Goal: Task Accomplishment & Management: Complete application form

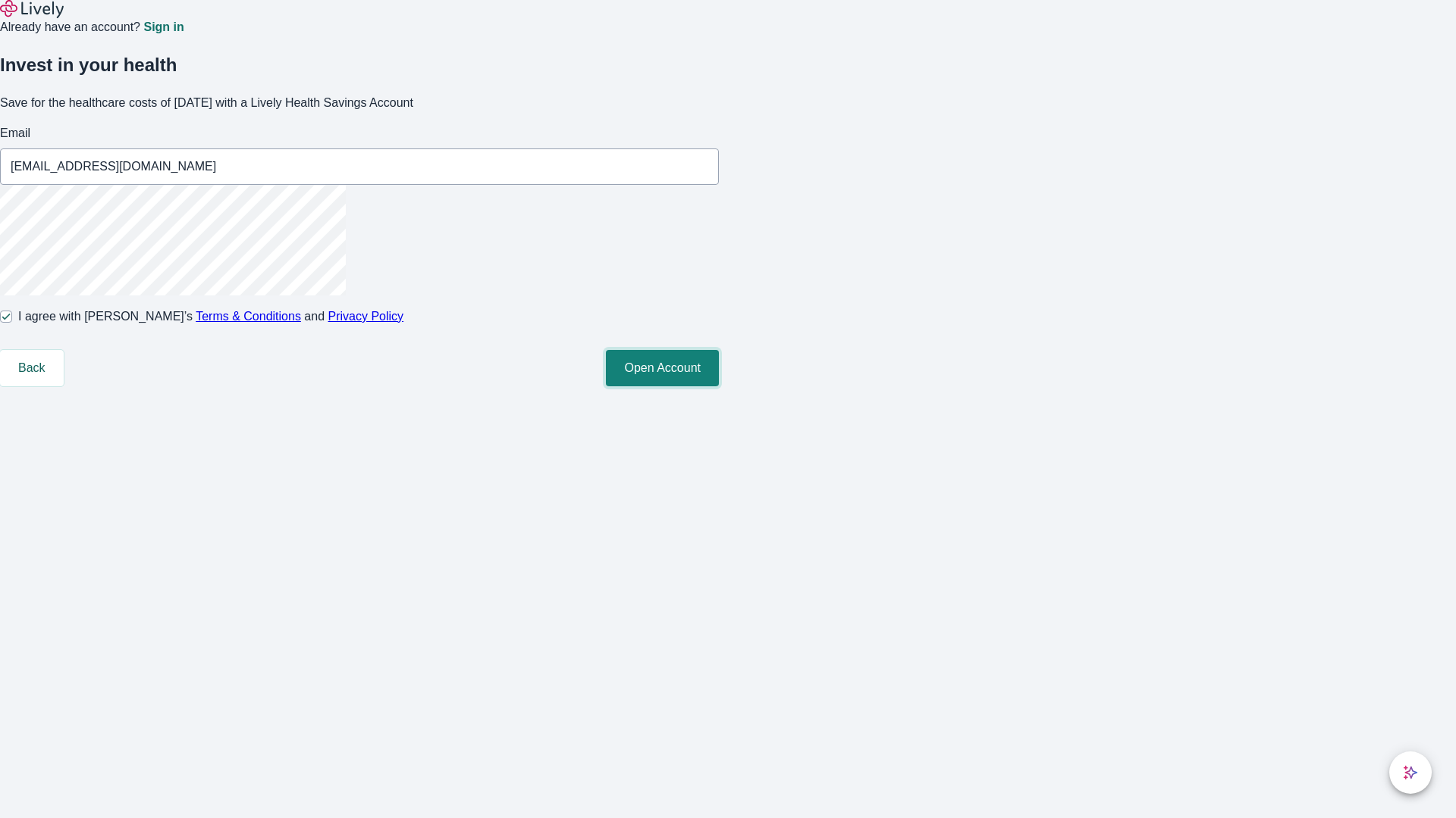
click at [719, 386] on button "Open Account" at bounding box center [662, 368] width 113 height 37
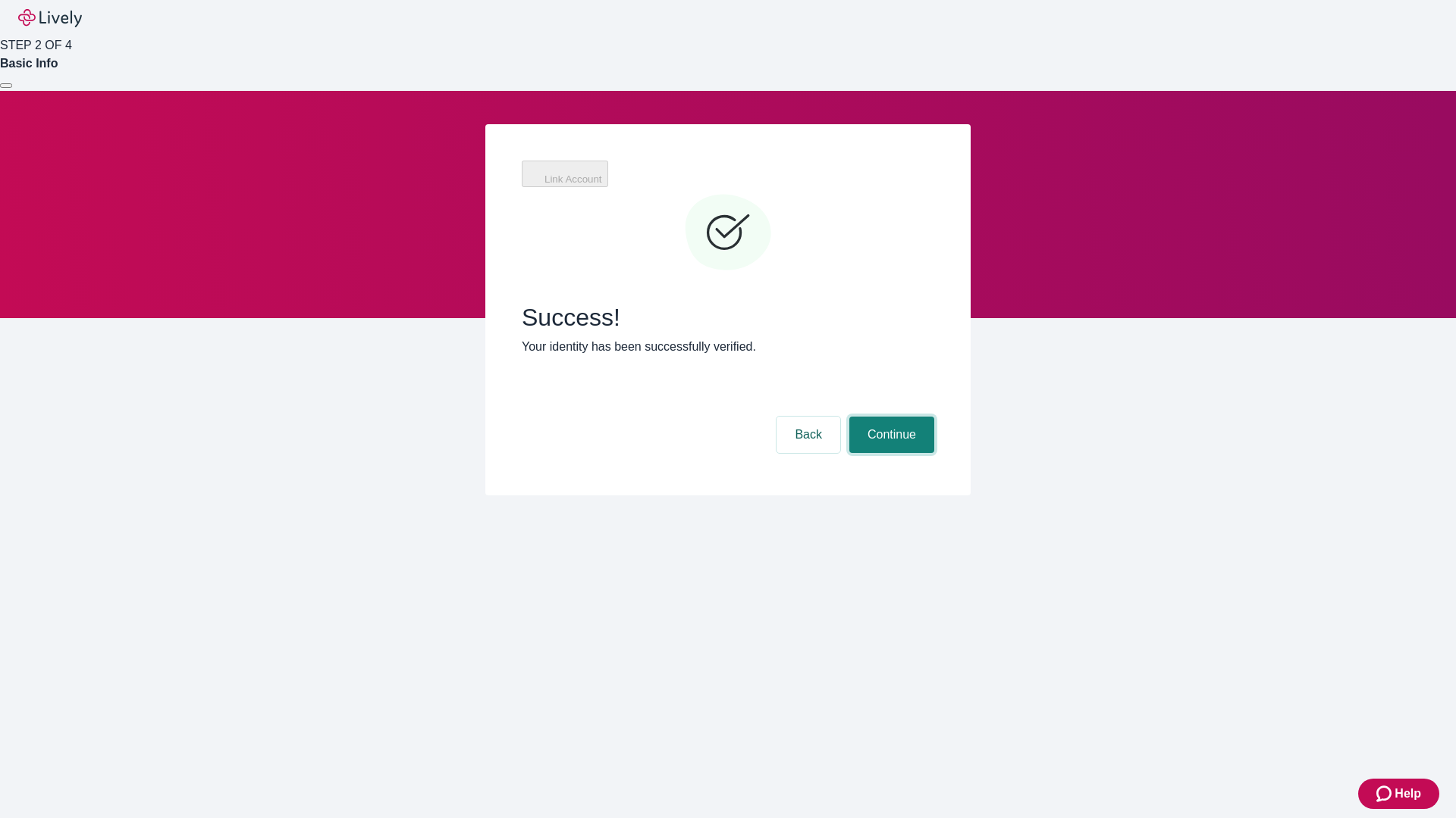
click at [890, 417] on button "Continue" at bounding box center [892, 435] width 85 height 37
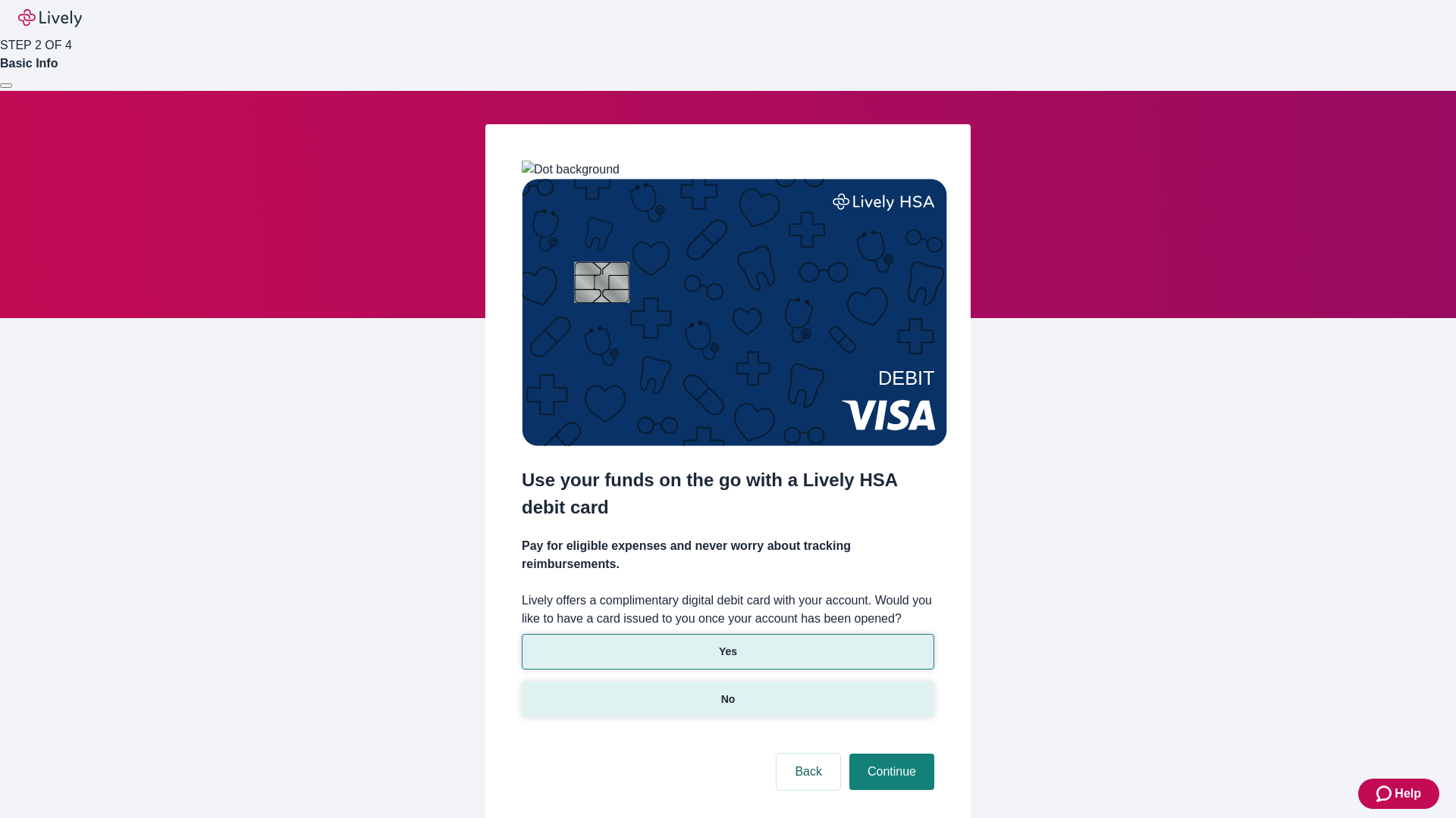
click at [728, 692] on p "No" at bounding box center [728, 699] width 14 height 16
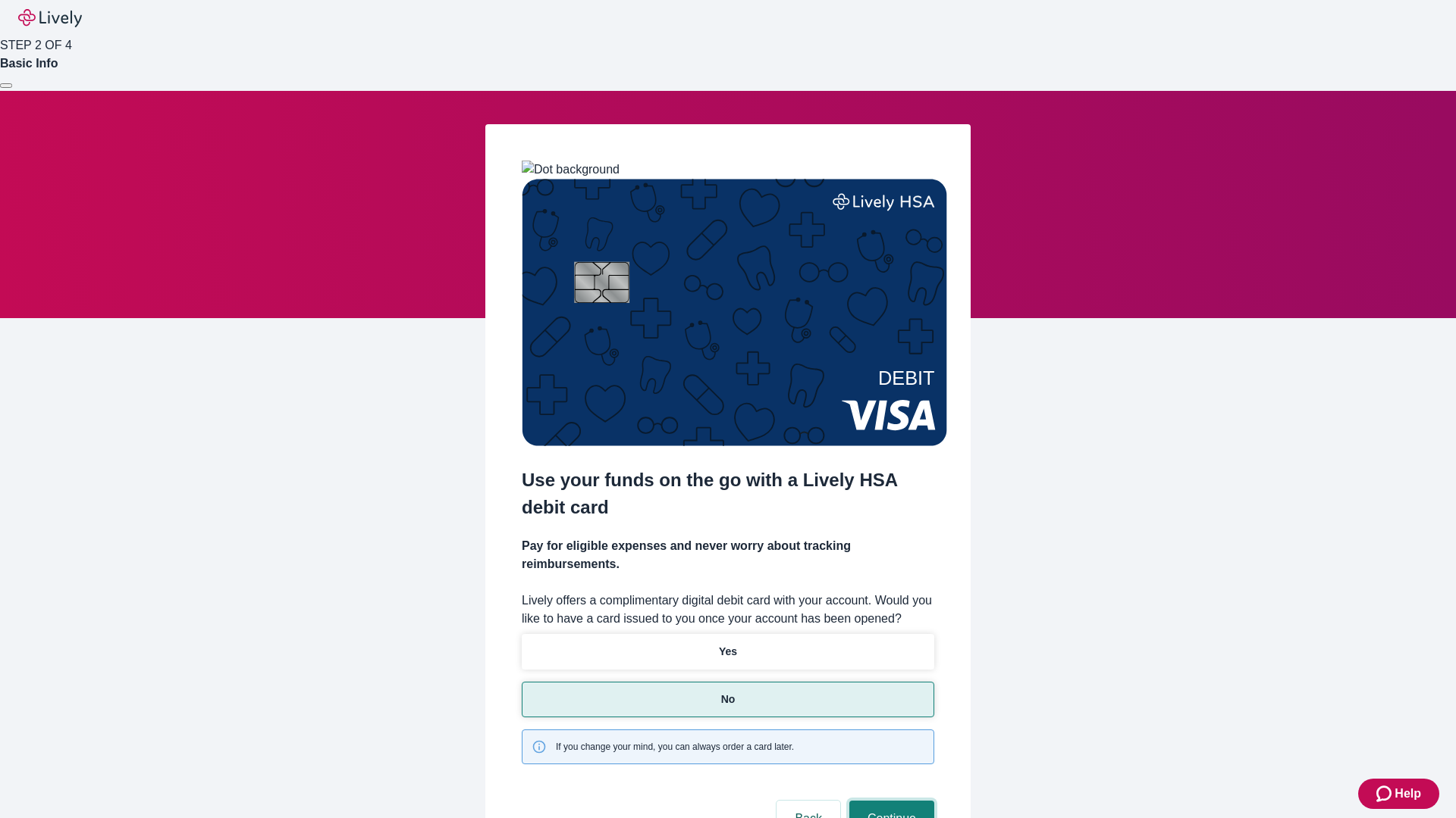
click at [890, 801] on button "Continue" at bounding box center [892, 819] width 85 height 37
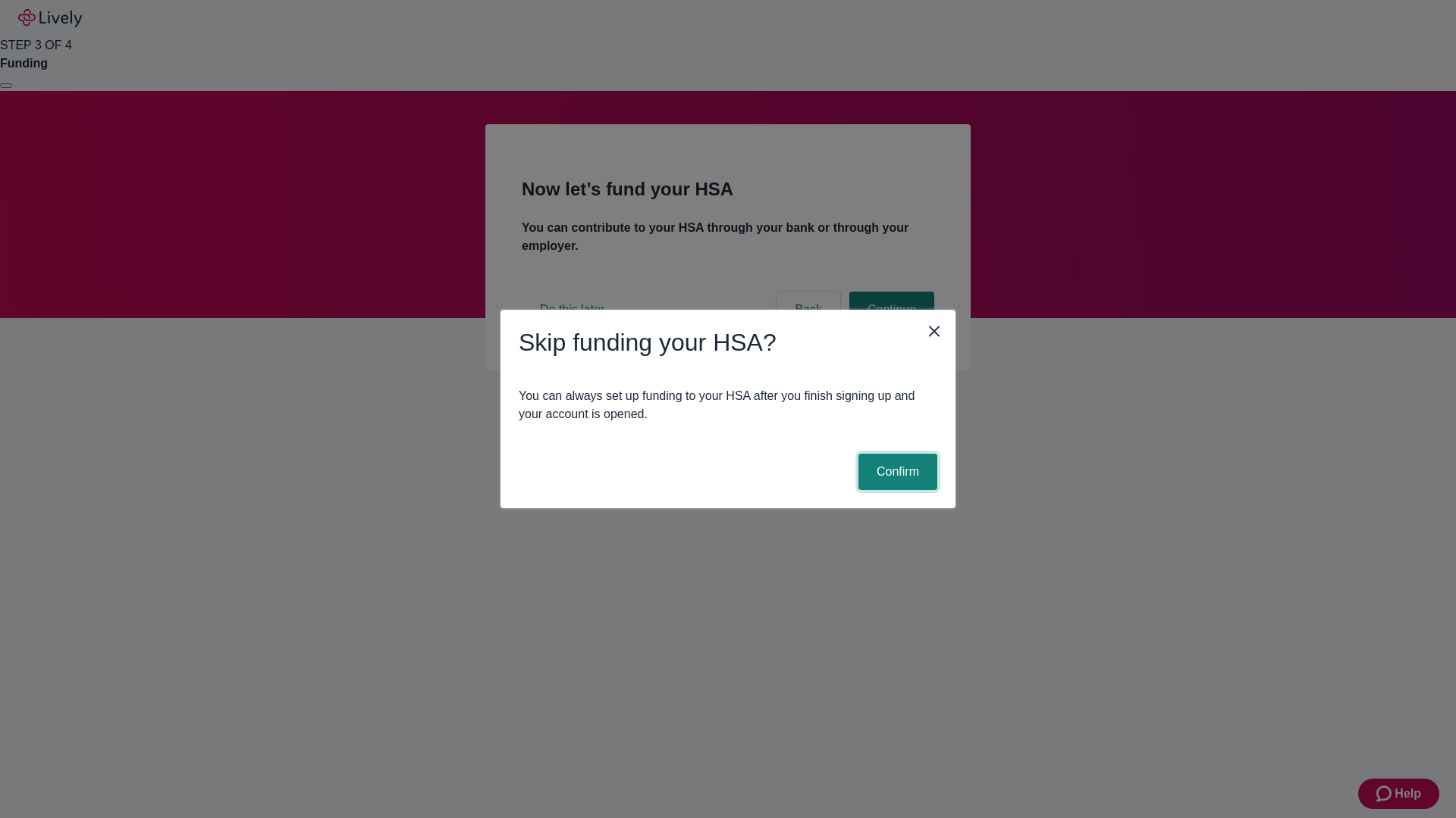
click at [895, 472] on button "Confirm" at bounding box center [897, 471] width 79 height 37
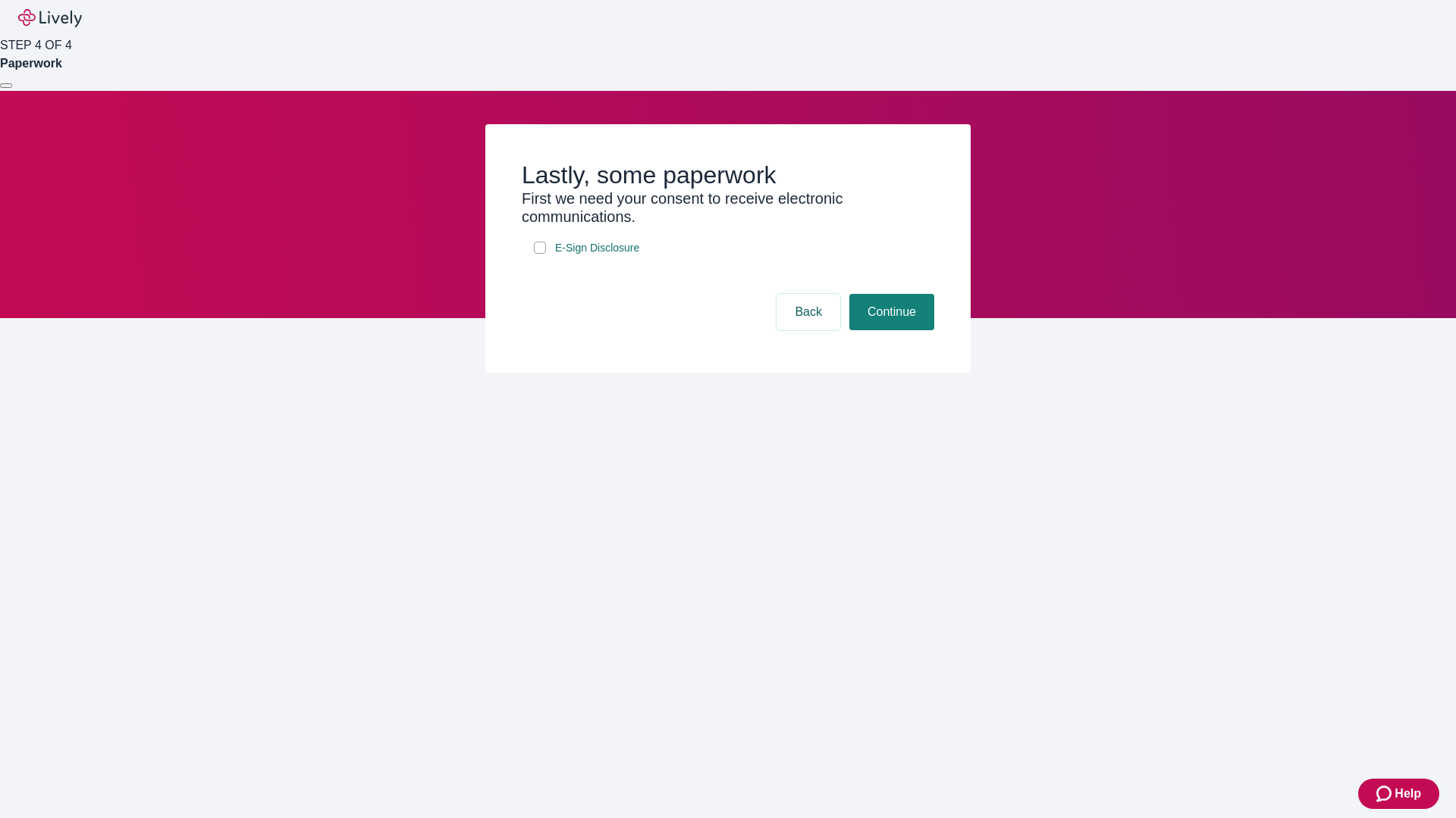
click at [540, 254] on input "E-Sign Disclosure" at bounding box center [539, 247] width 12 height 12
checkbox input "true"
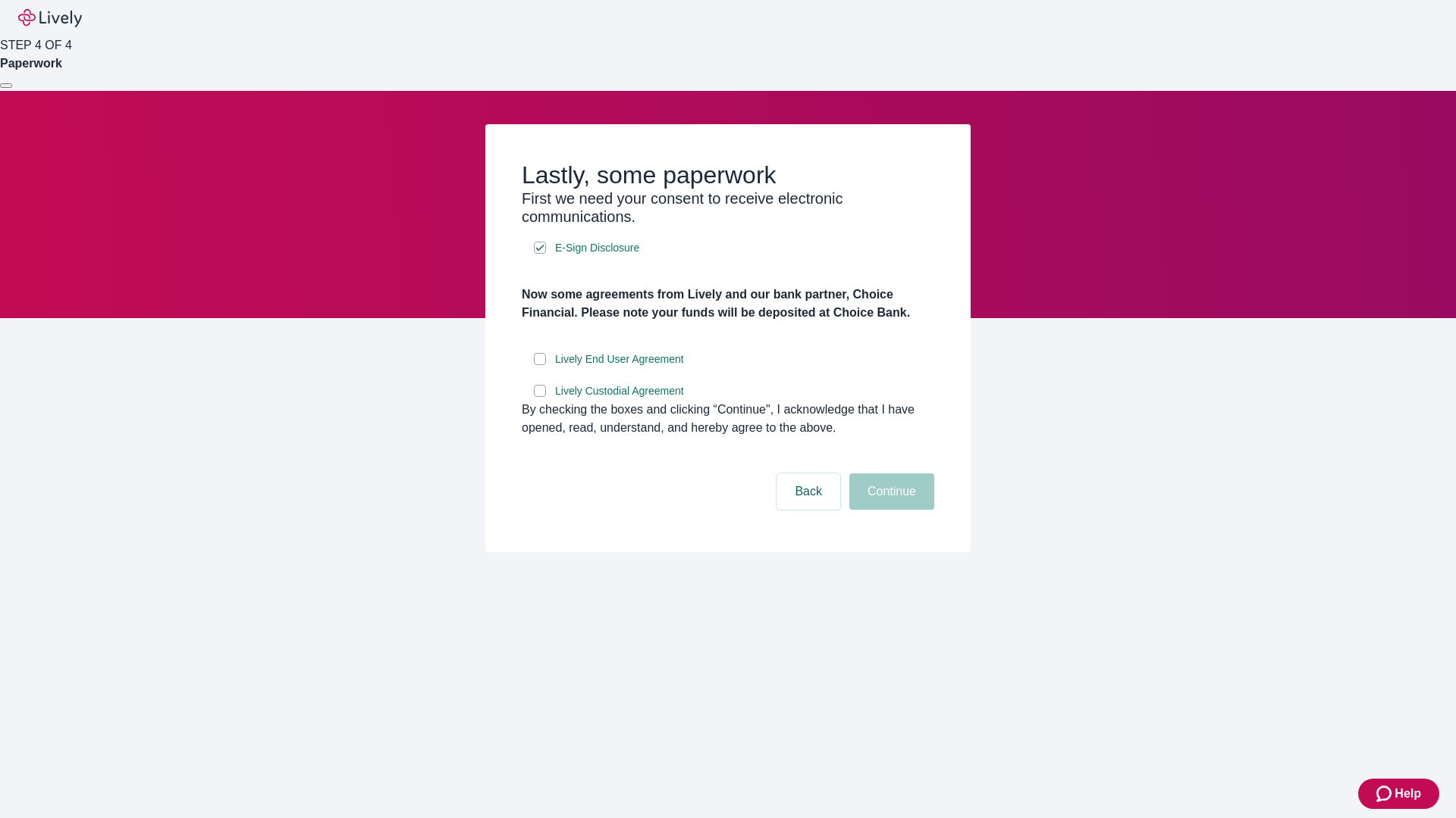
click at [540, 365] on input "Lively End User Agreement" at bounding box center [539, 359] width 12 height 12
checkbox input "true"
click at [540, 397] on input "Lively Custodial Agreement" at bounding box center [539, 391] width 12 height 12
checkbox input "true"
click at [890, 510] on button "Continue" at bounding box center [892, 491] width 85 height 37
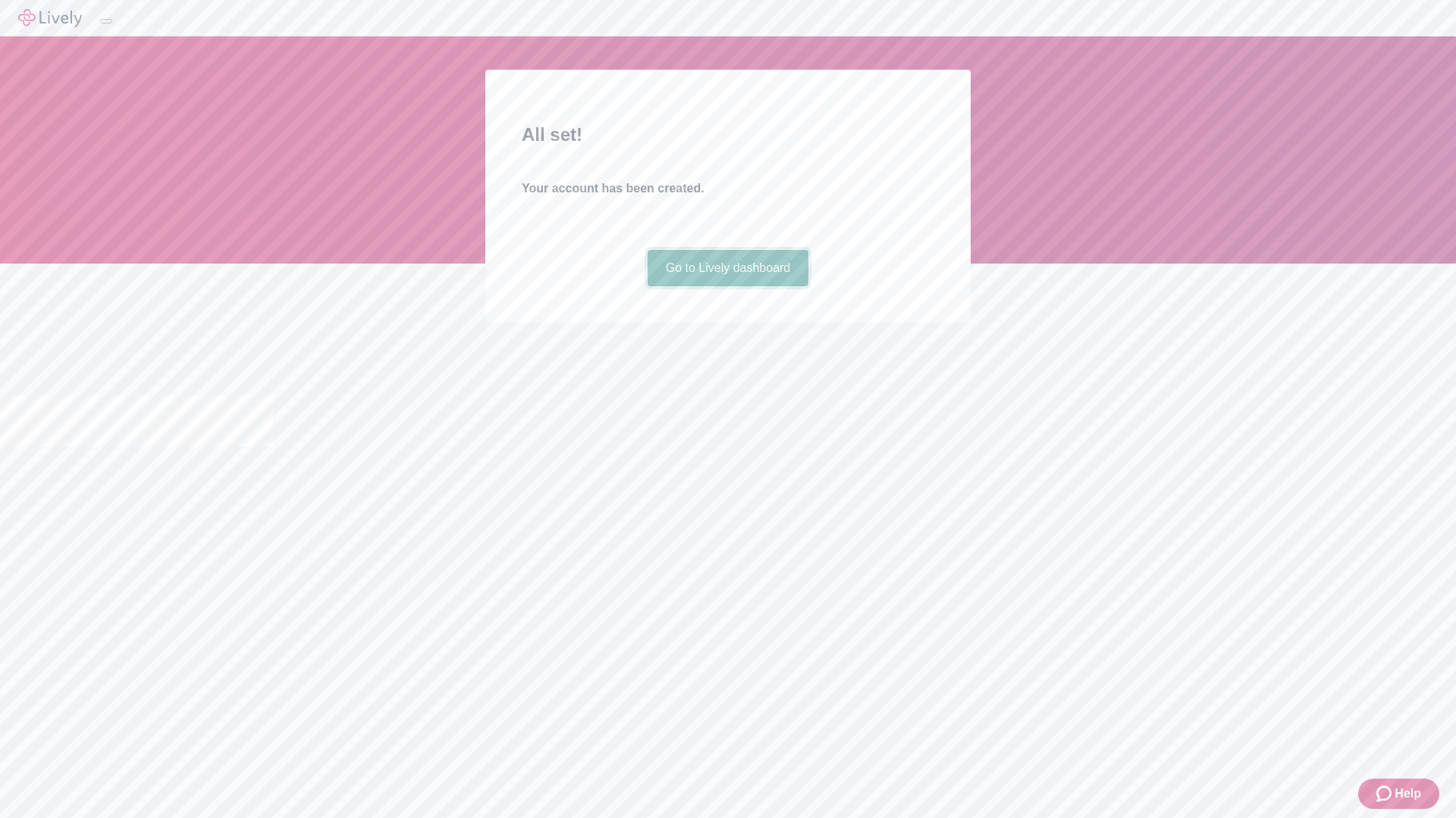
click at [728, 287] on link "Go to Lively dashboard" at bounding box center [728, 268] width 161 height 37
